Goal: Task Accomplishment & Management: Use online tool/utility

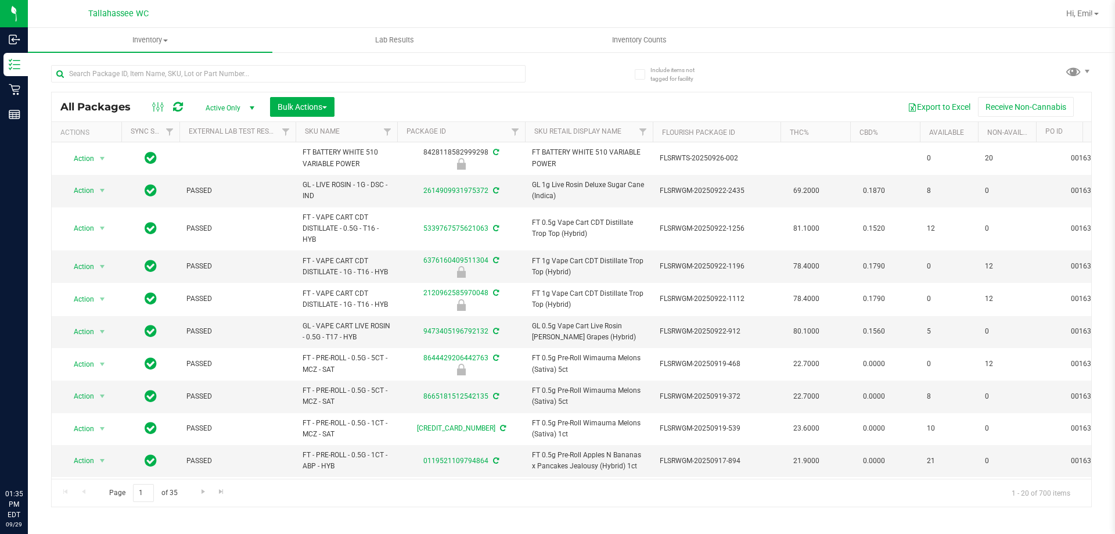
click at [354, 77] on input "text" at bounding box center [288, 73] width 474 height 17
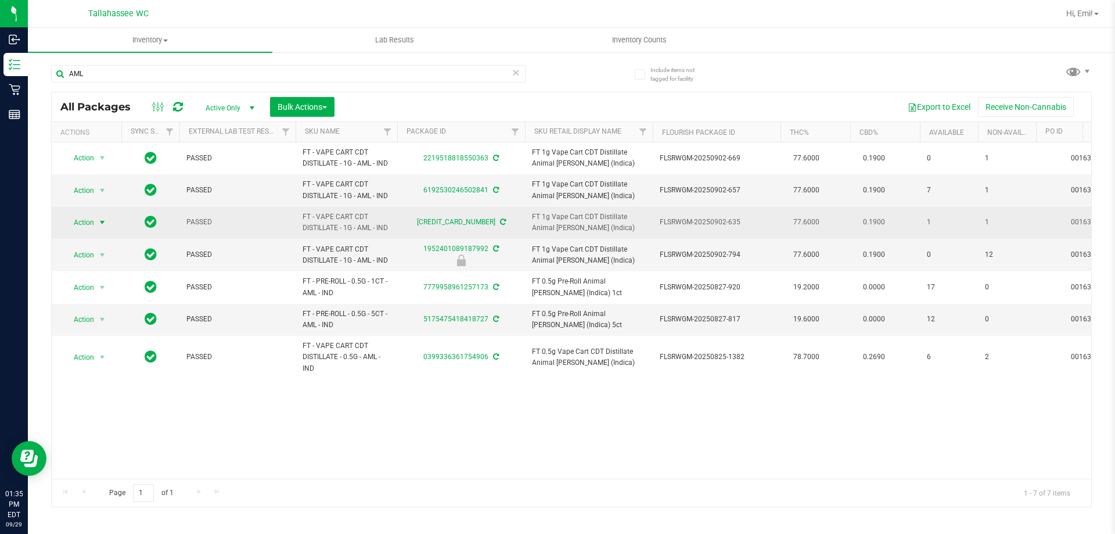
type input "AML"
click at [104, 223] on span "select" at bounding box center [102, 222] width 9 height 9
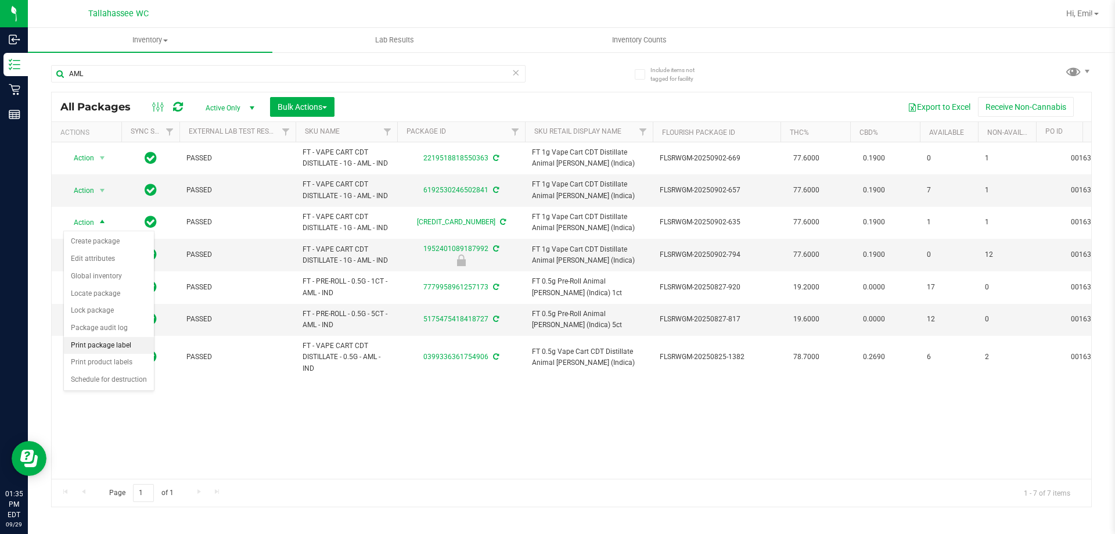
click at [139, 341] on li "Print package label" at bounding box center [109, 345] width 90 height 17
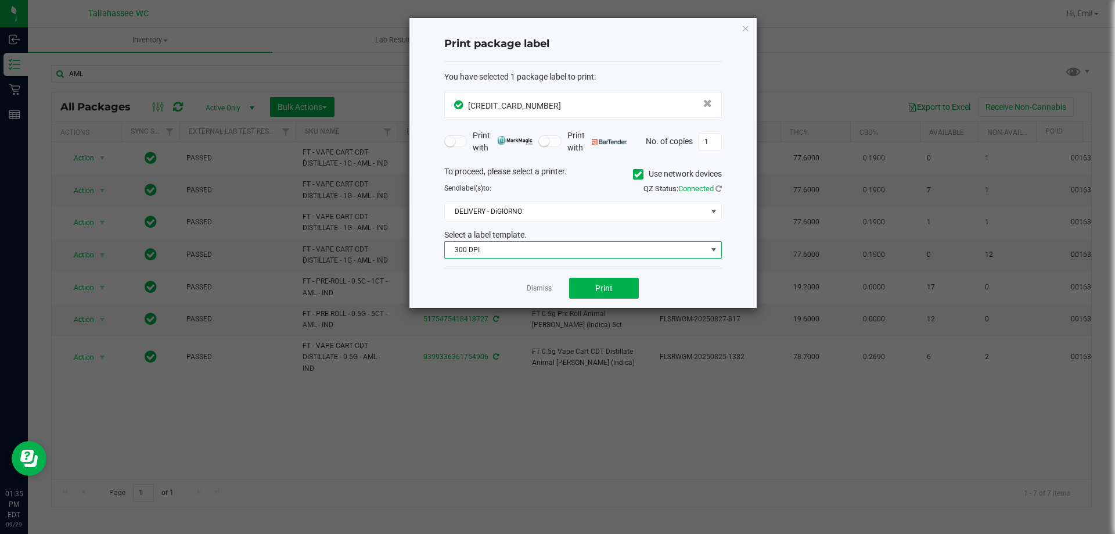
click at [518, 247] on span "300 DPI" at bounding box center [576, 250] width 262 height 16
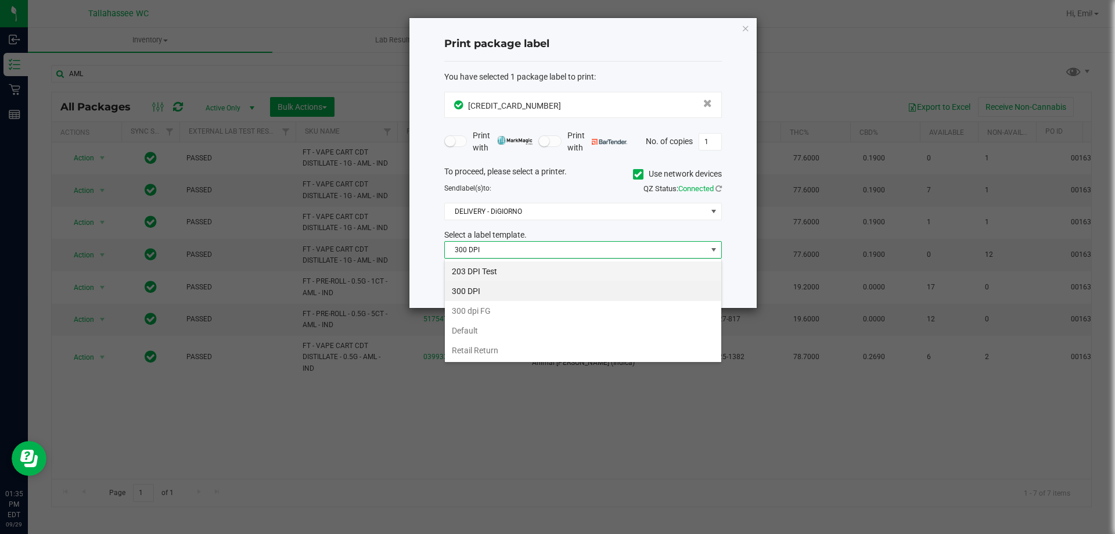
scroll to position [17, 278]
click at [506, 269] on li "203 DPI Test" at bounding box center [583, 271] width 276 height 20
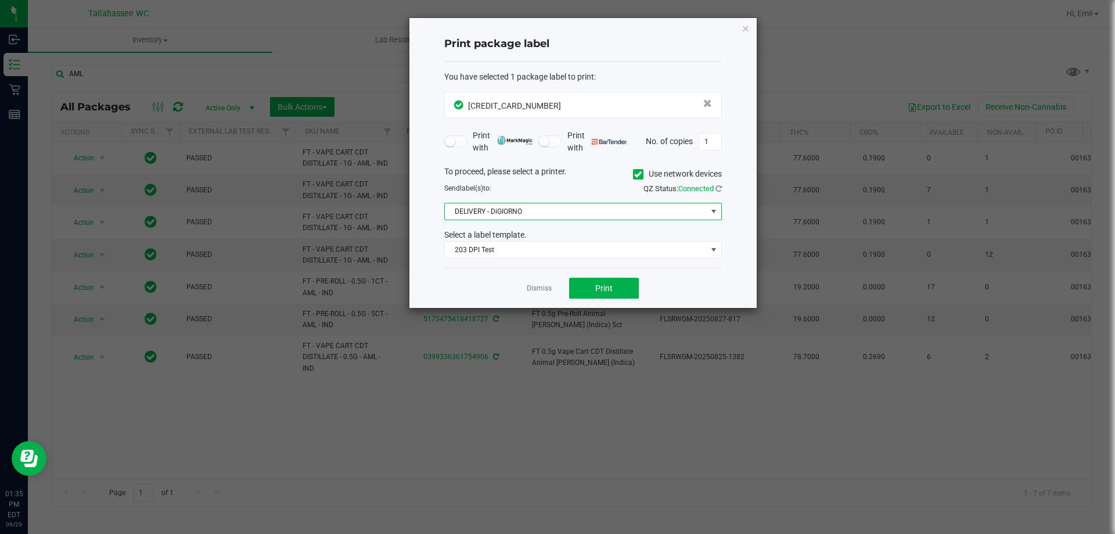
click at [540, 217] on span "DELIVERY - DiGIORNO" at bounding box center [576, 211] width 262 height 16
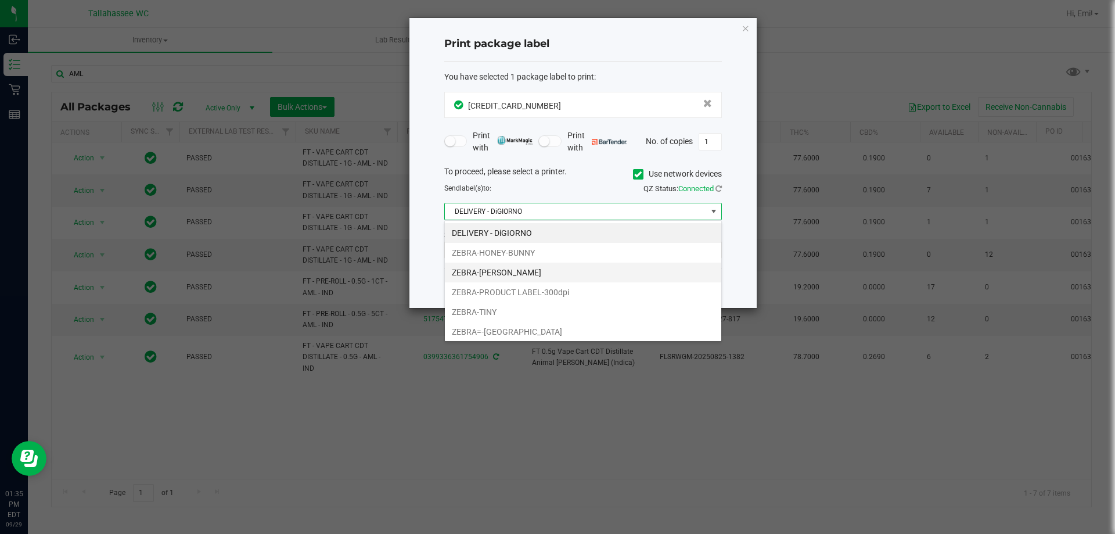
click at [518, 272] on li "ZEBRA-[PERSON_NAME]" at bounding box center [583, 272] width 276 height 20
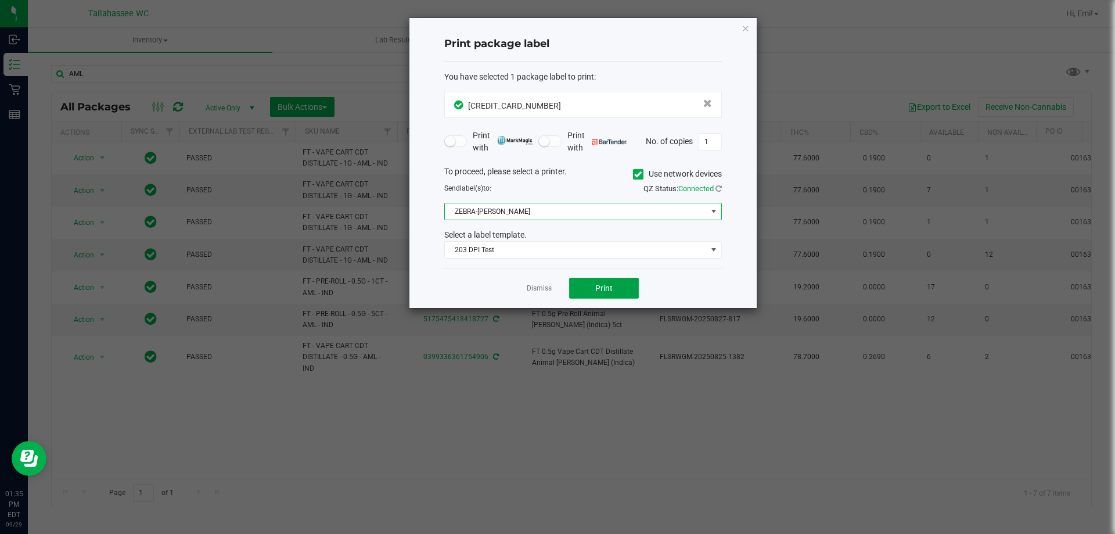
click at [575, 286] on button "Print" at bounding box center [604, 288] width 70 height 21
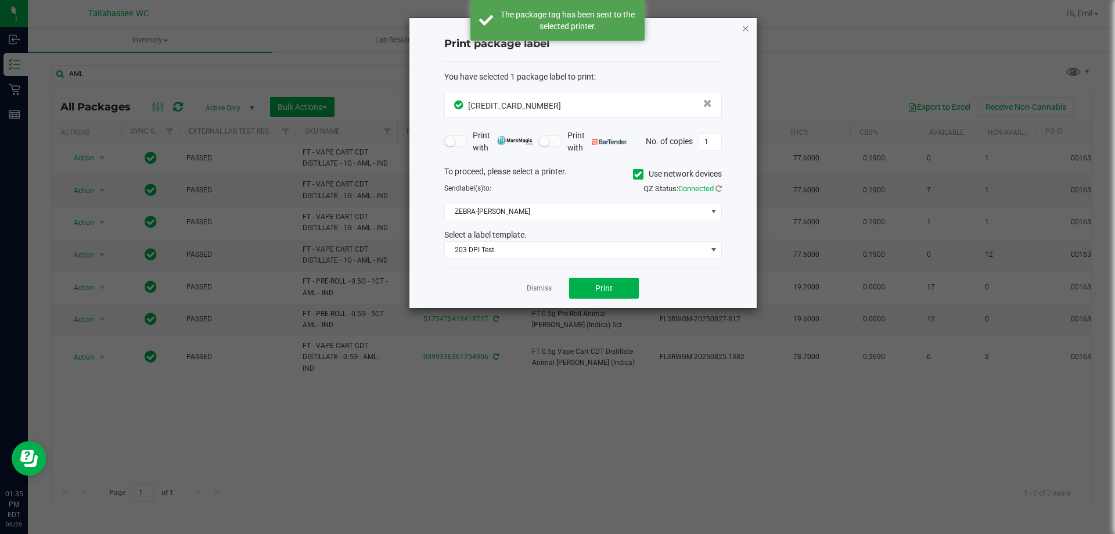
click at [743, 28] on icon "button" at bounding box center [746, 28] width 8 height 14
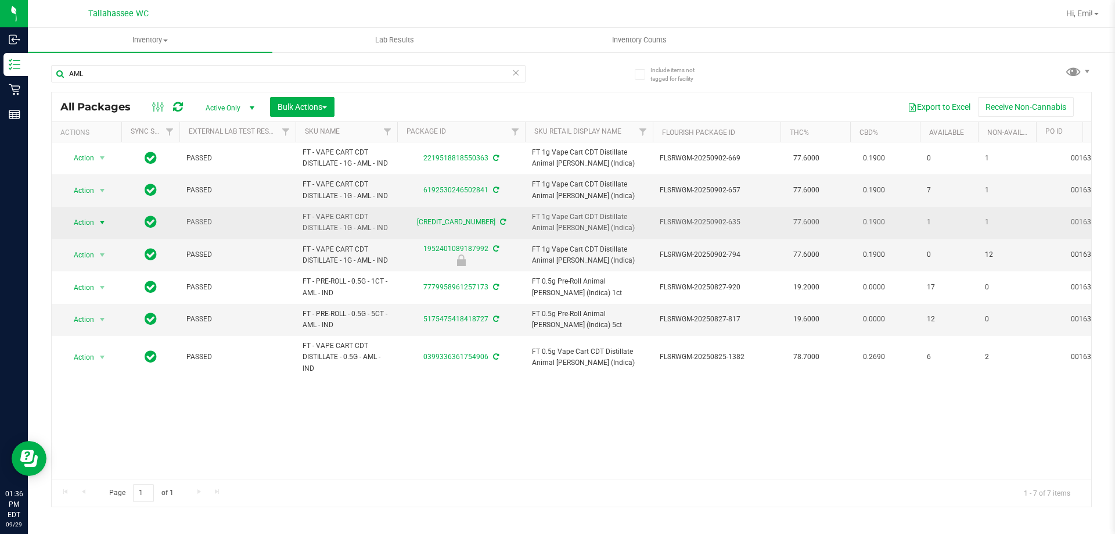
click at [102, 228] on span "select" at bounding box center [102, 222] width 15 height 16
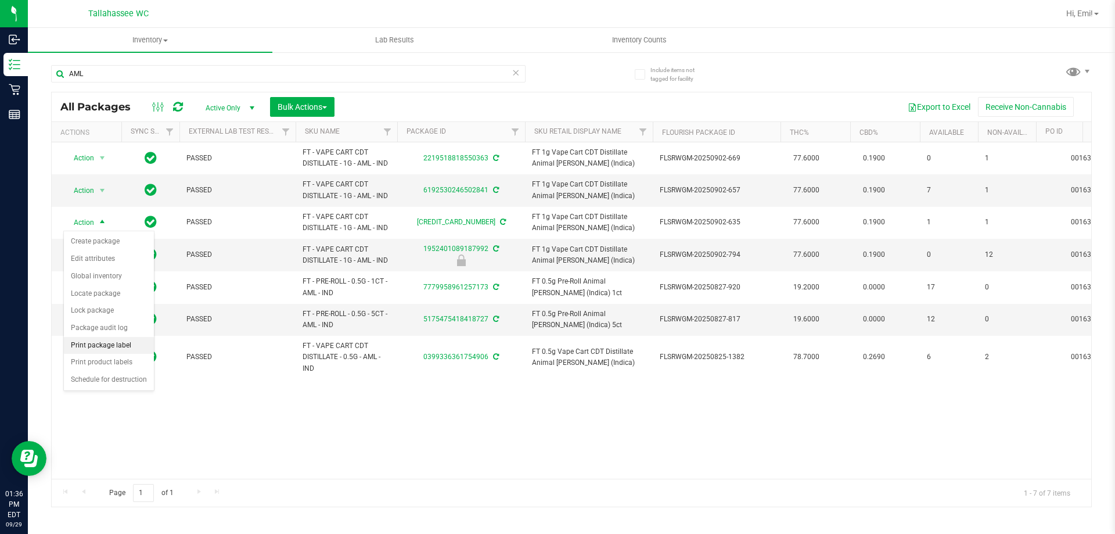
click at [138, 348] on li "Print package label" at bounding box center [109, 345] width 90 height 17
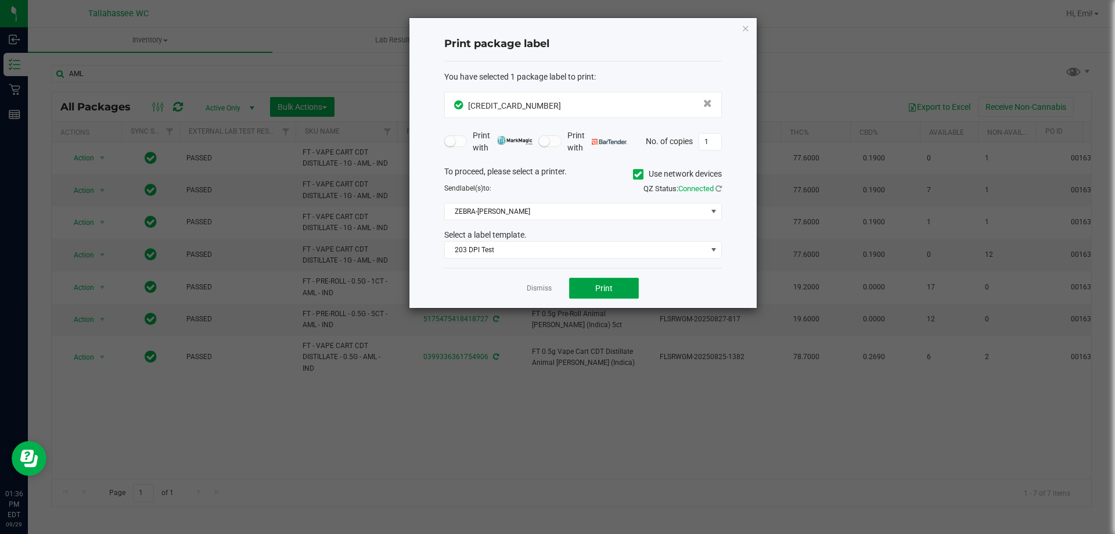
click at [595, 284] on button "Print" at bounding box center [604, 288] width 70 height 21
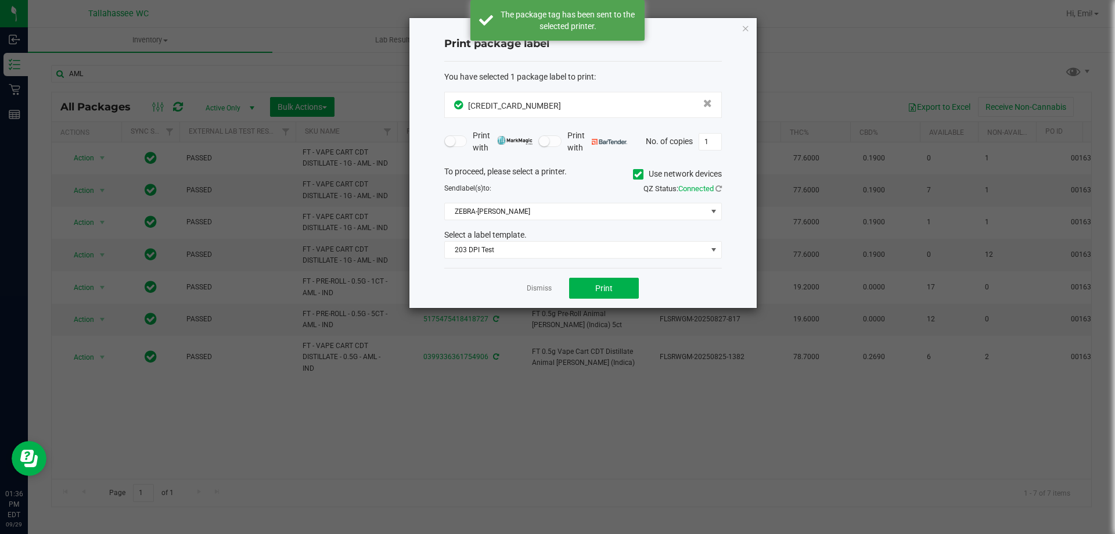
click at [747, 32] on icon "button" at bounding box center [746, 28] width 8 height 14
